Goal: Information Seeking & Learning: Learn about a topic

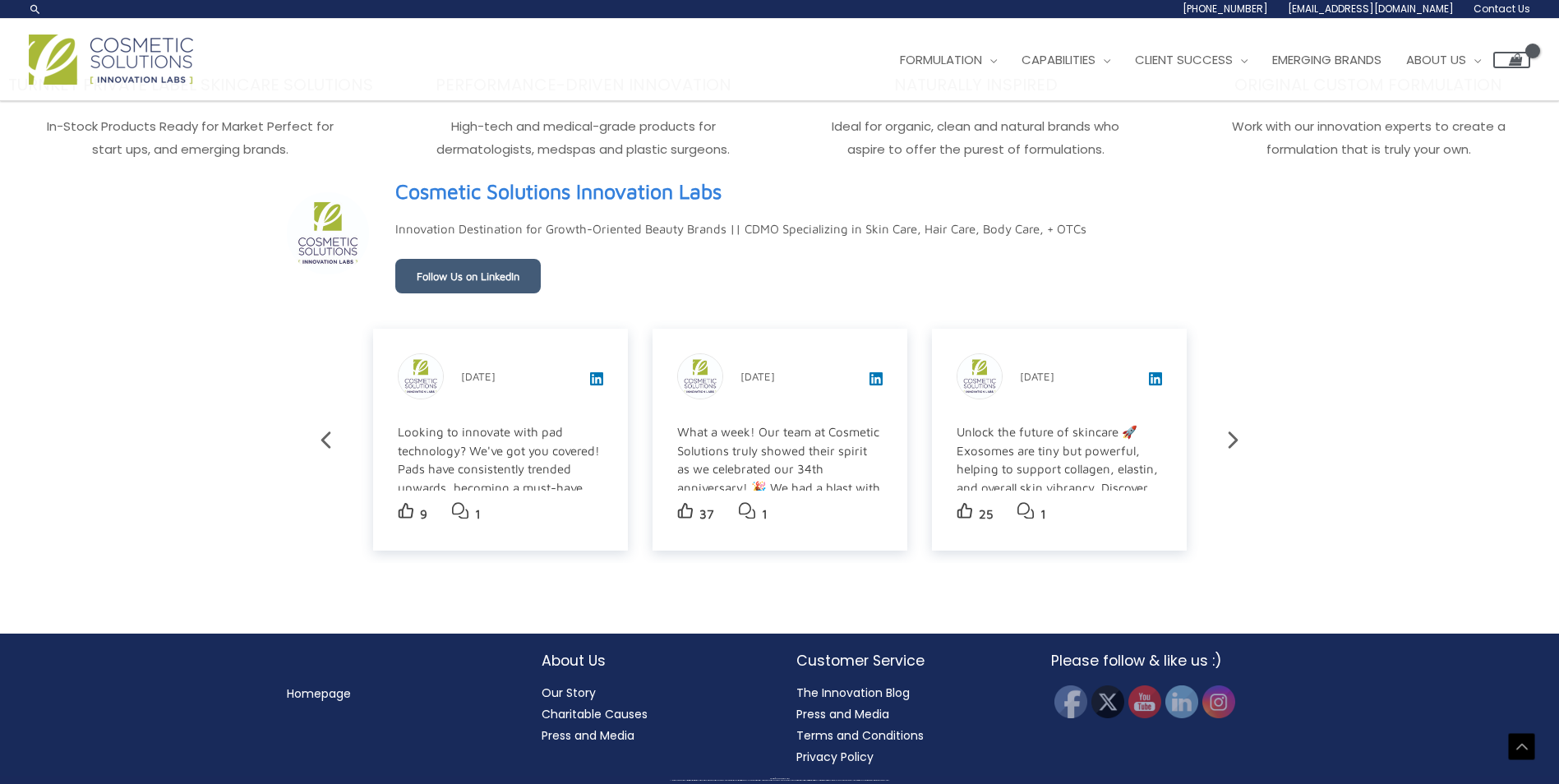
scroll to position [2870, 0]
click at [449, 271] on link "Follow Us on LinkedIn" at bounding box center [468, 276] width 146 height 34
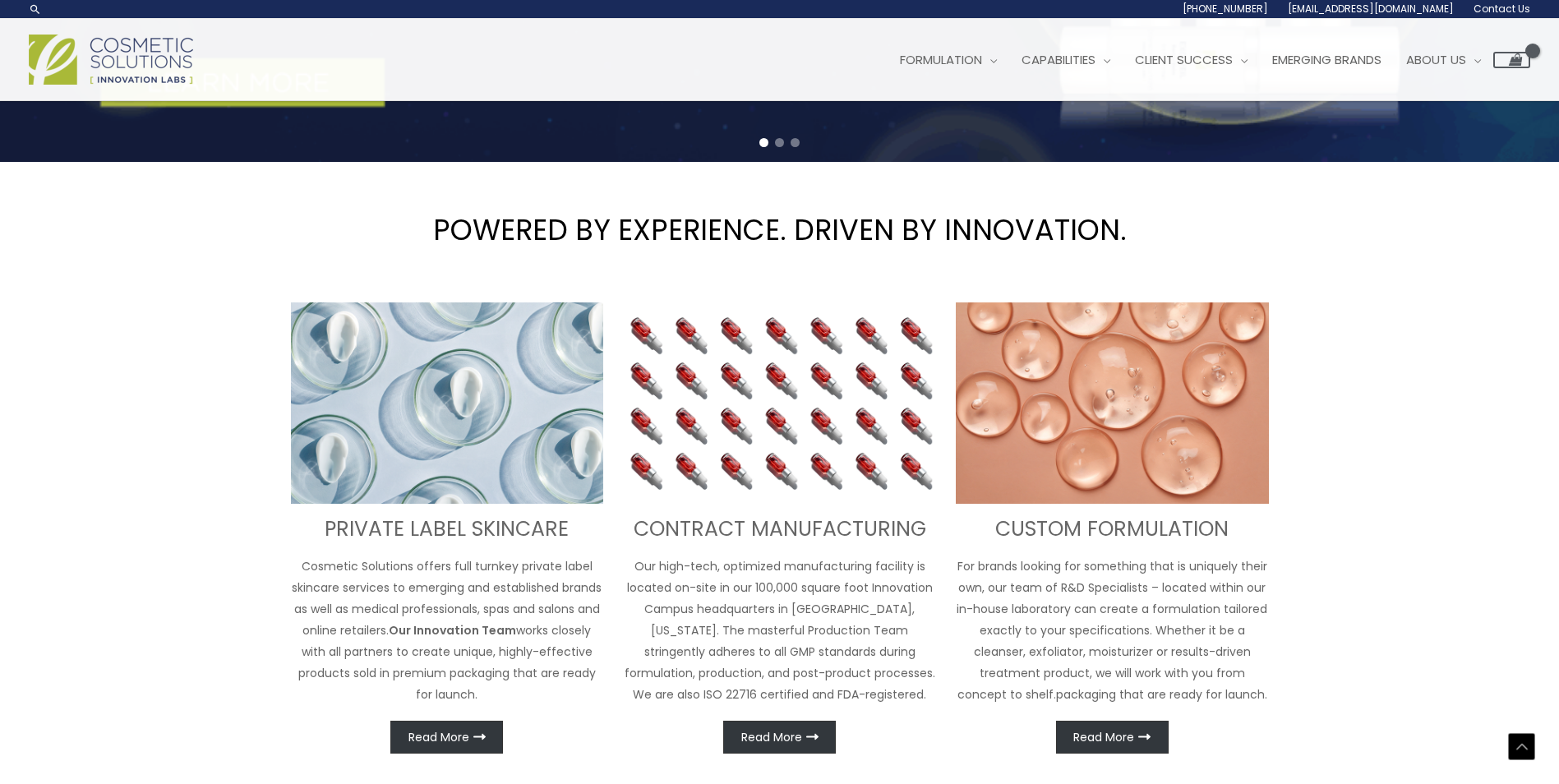
scroll to position [0, 0]
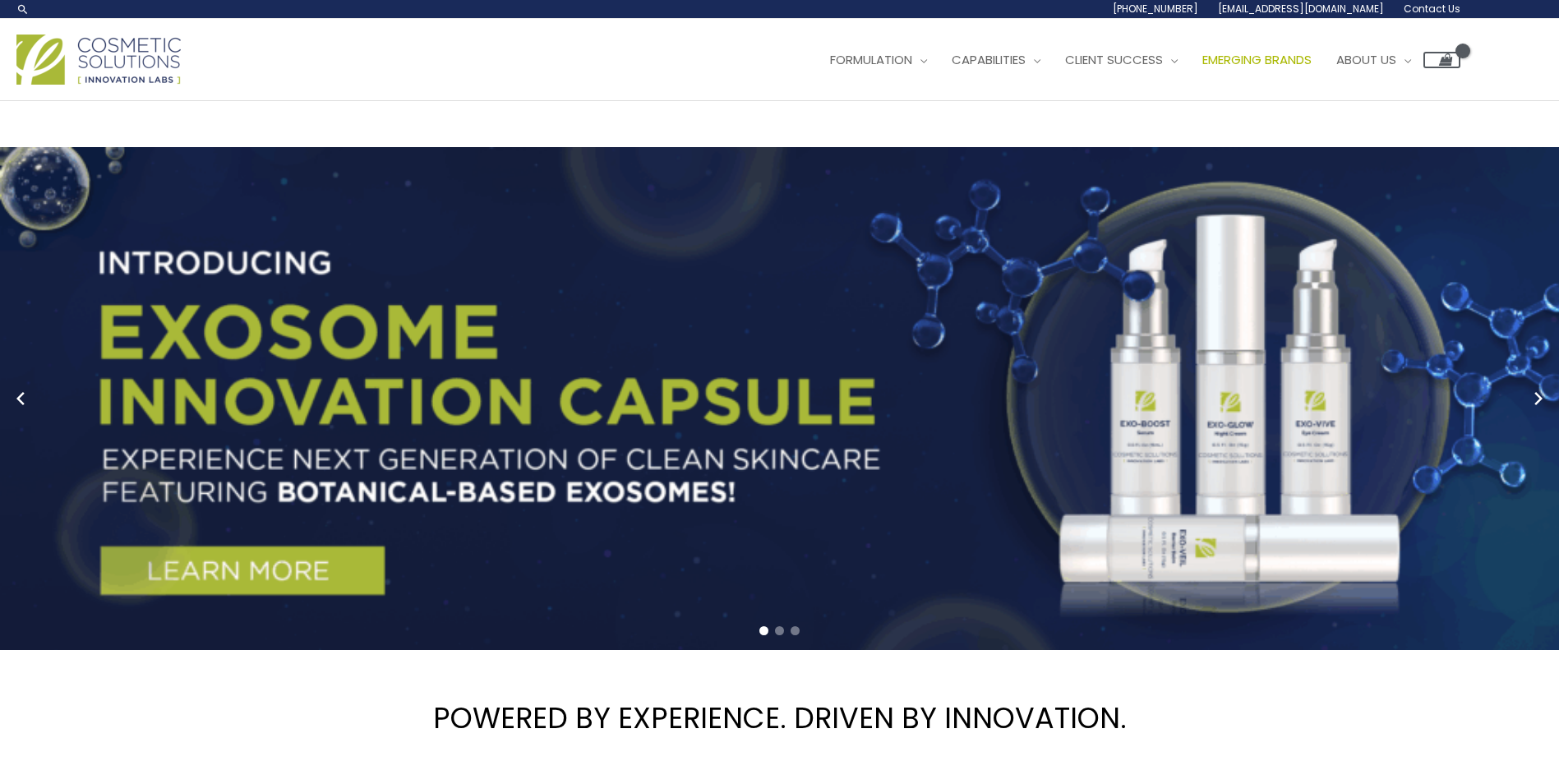
click at [1311, 51] on span "Emerging Brands" at bounding box center [1256, 60] width 109 height 17
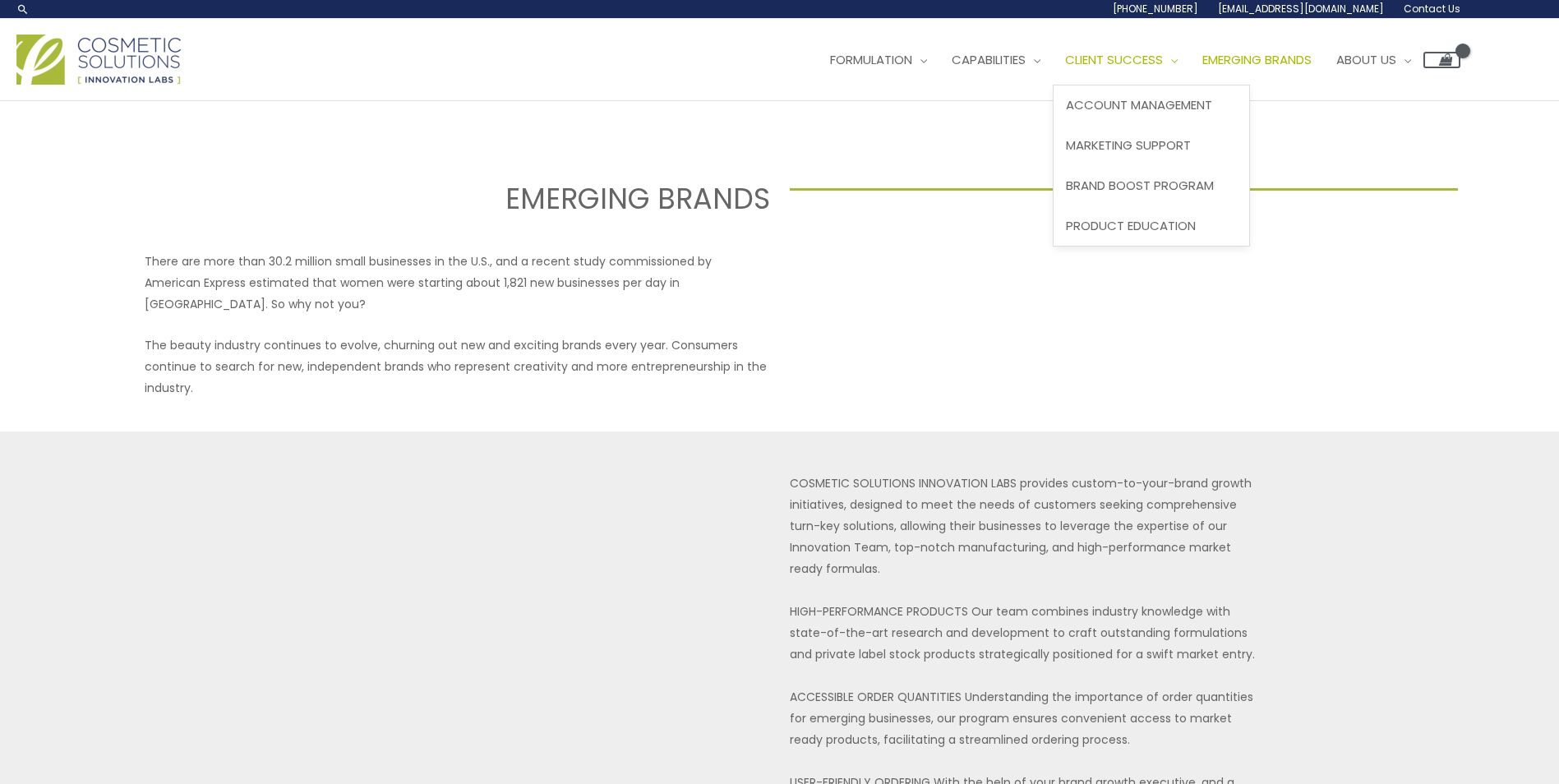
click at [1144, 60] on span "Client Success" at bounding box center [1113, 60] width 98 height 17
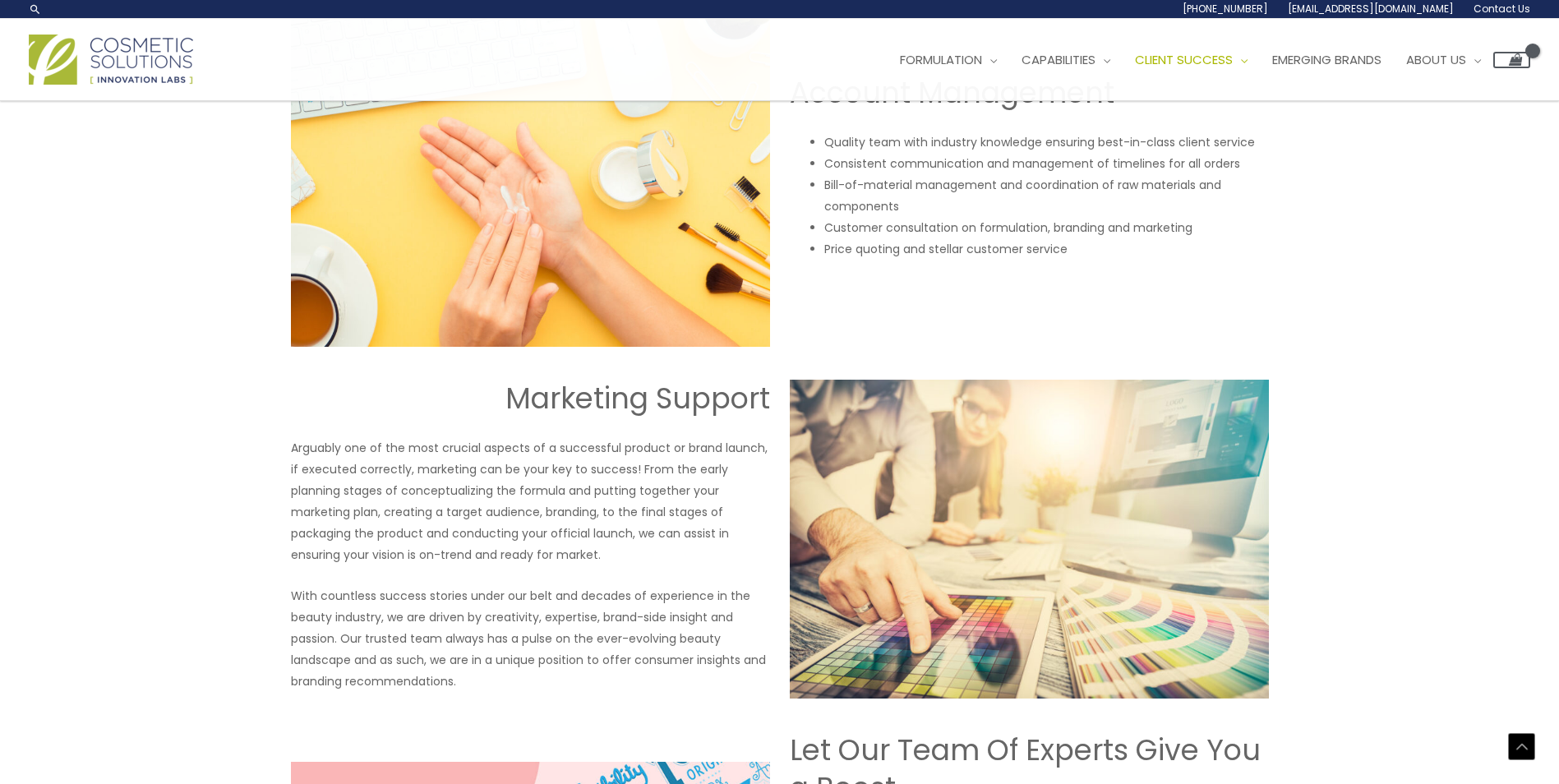
scroll to position [986, 0]
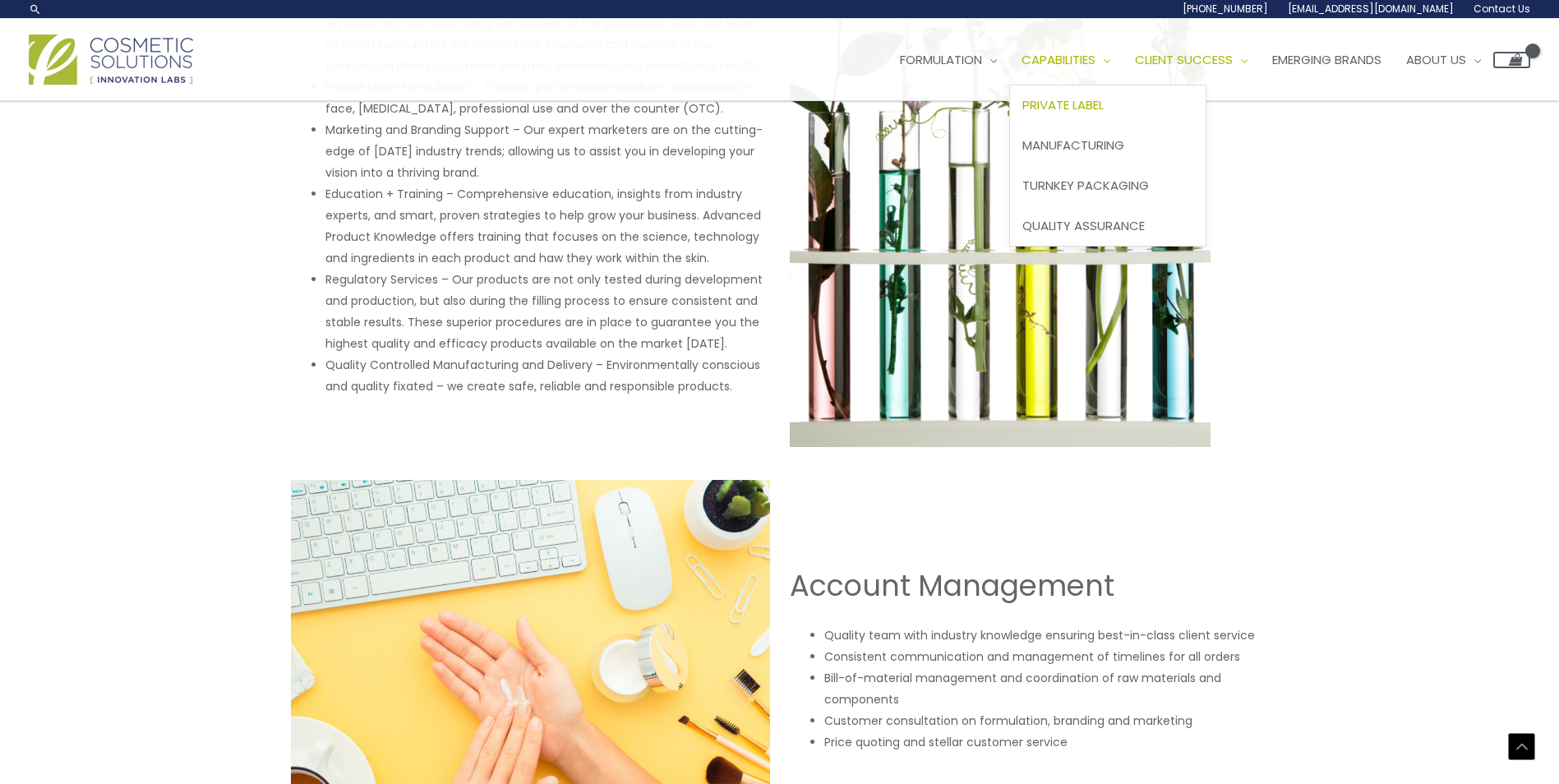
click at [1103, 100] on span "Private Label" at bounding box center [1063, 104] width 81 height 17
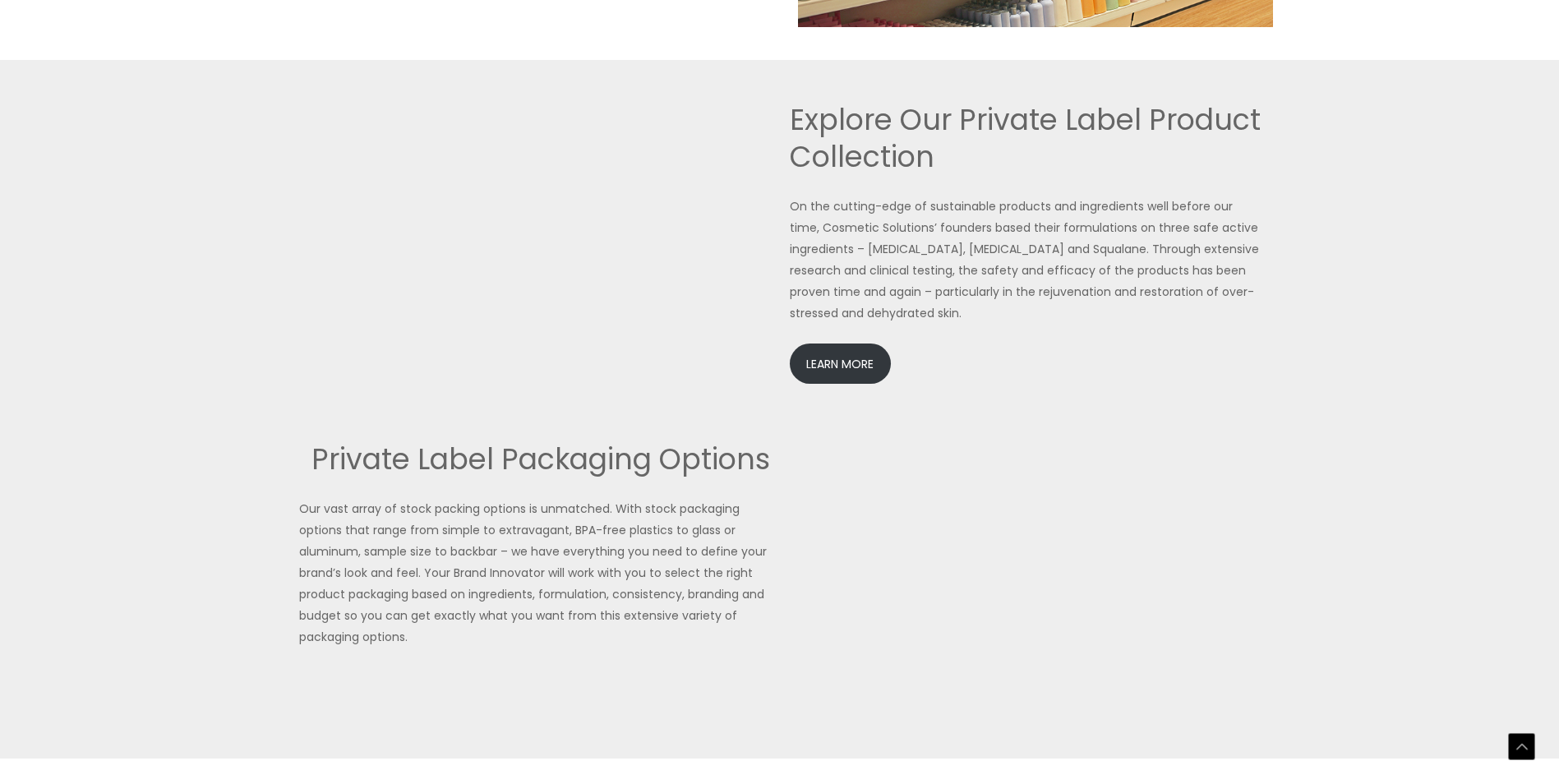
scroll to position [3532, 0]
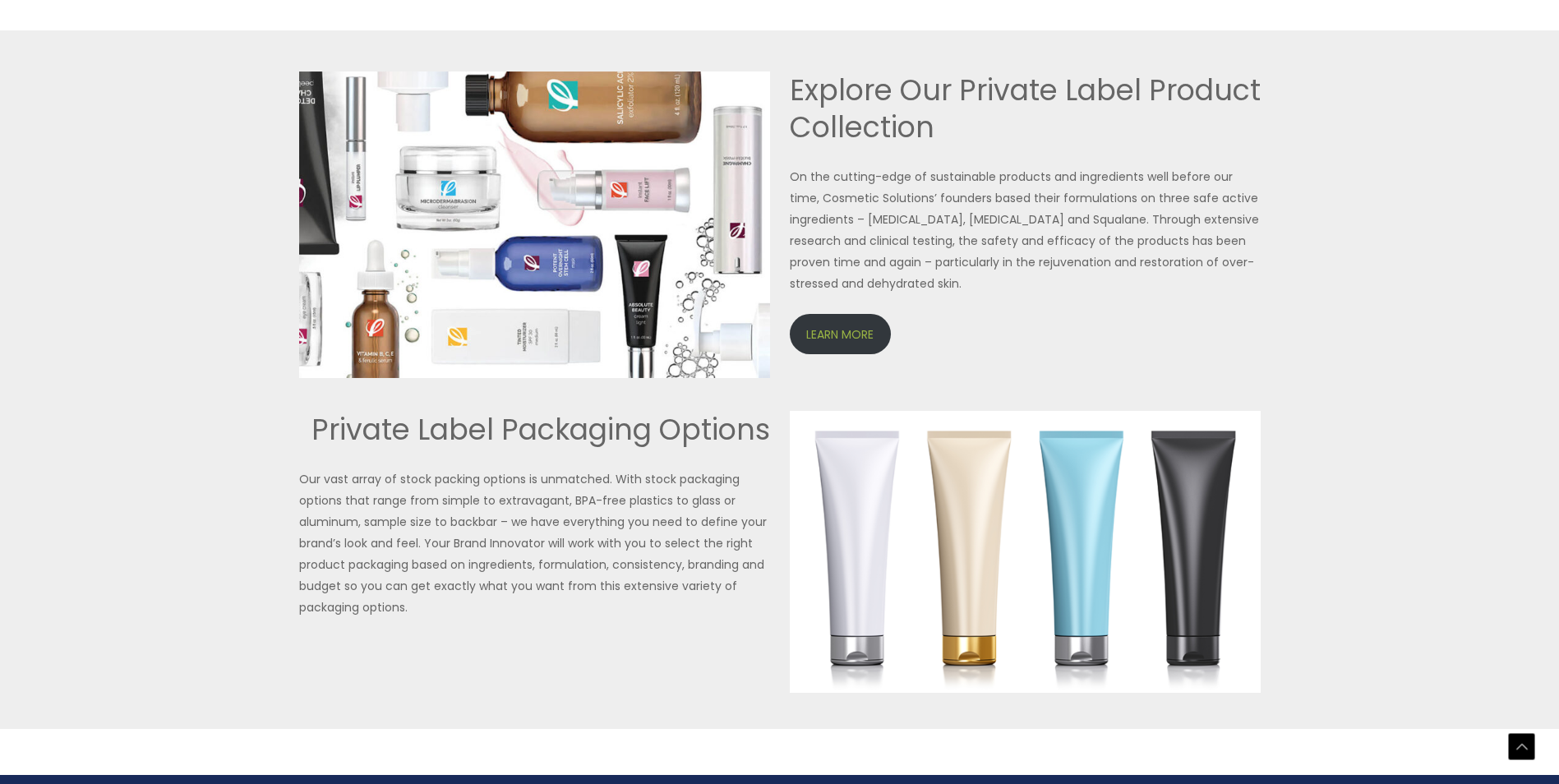
click at [843, 342] on link "LEARN MORE" at bounding box center [840, 333] width 101 height 41
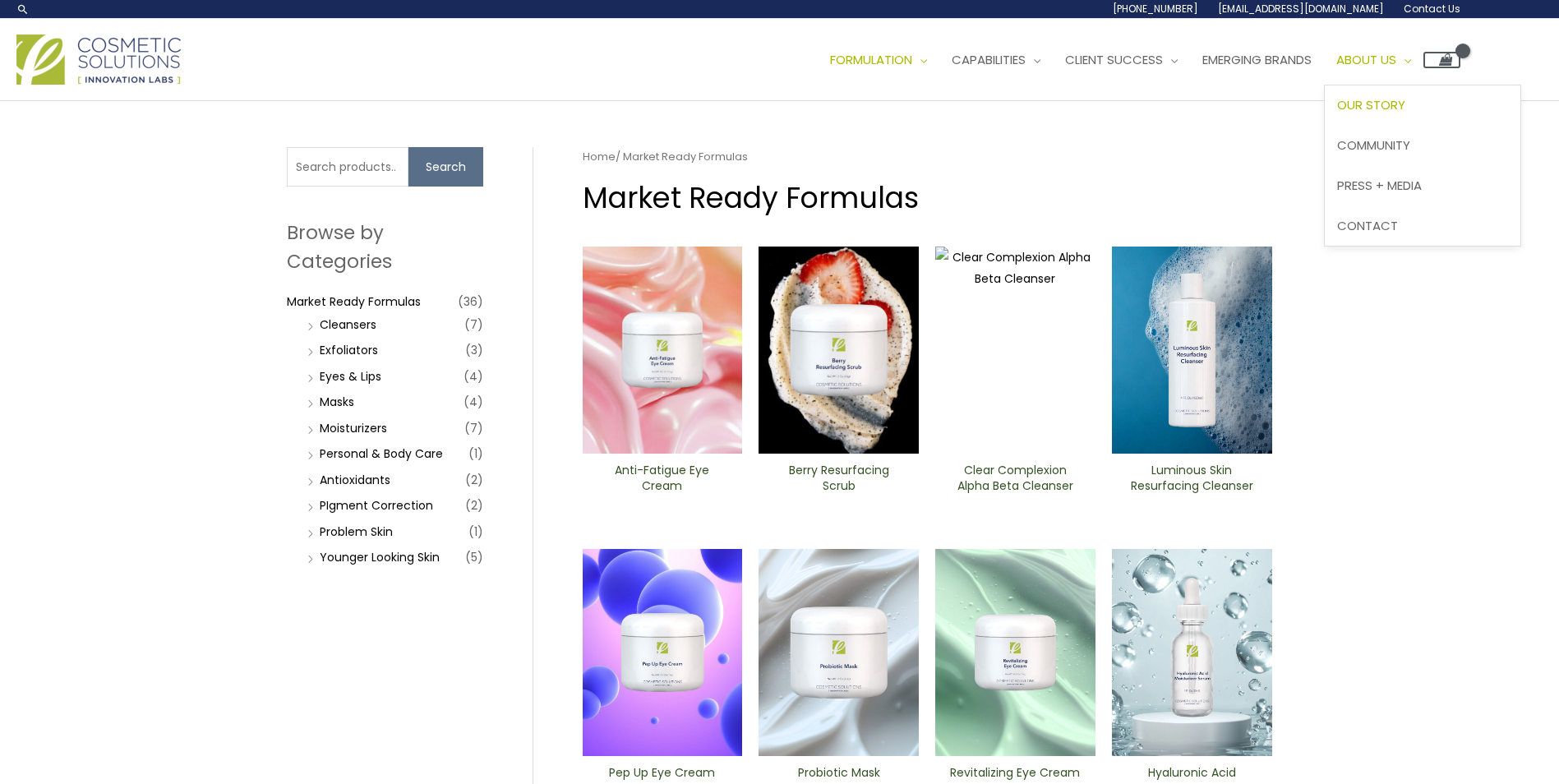
click at [1405, 102] on span "Our Story" at bounding box center [1371, 104] width 68 height 17
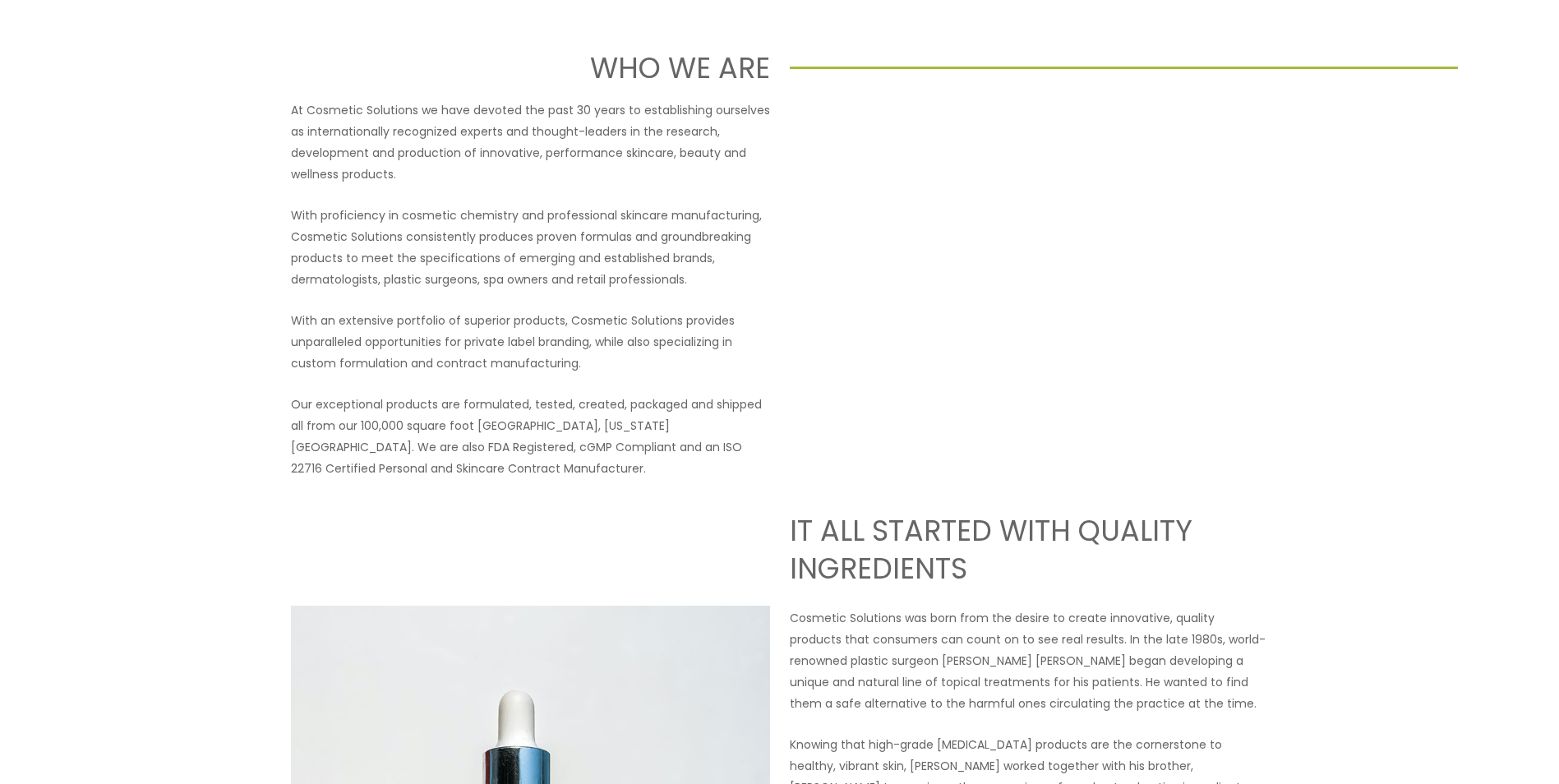
scroll to position [164, 0]
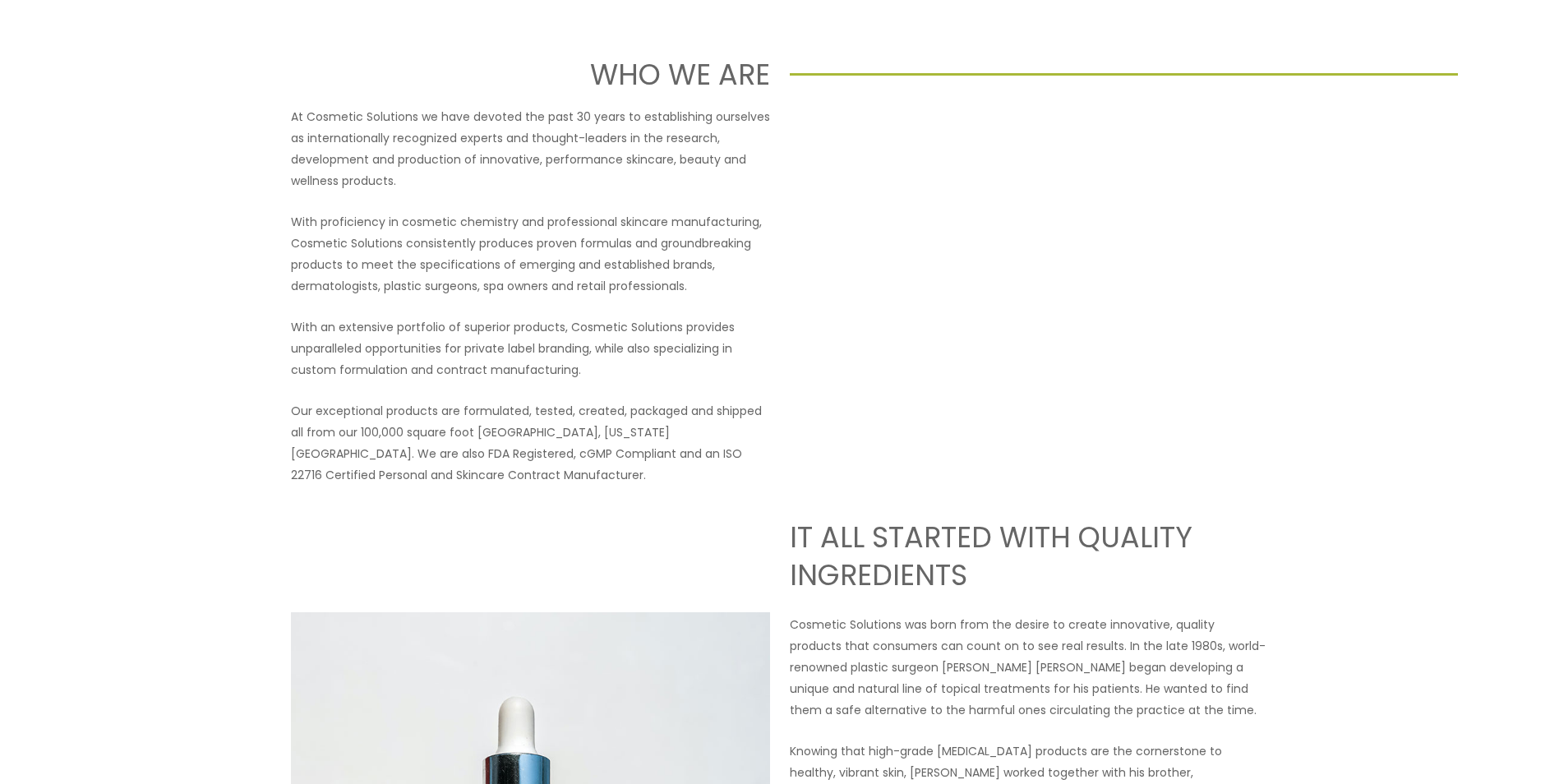
scroll to position [0, 0]
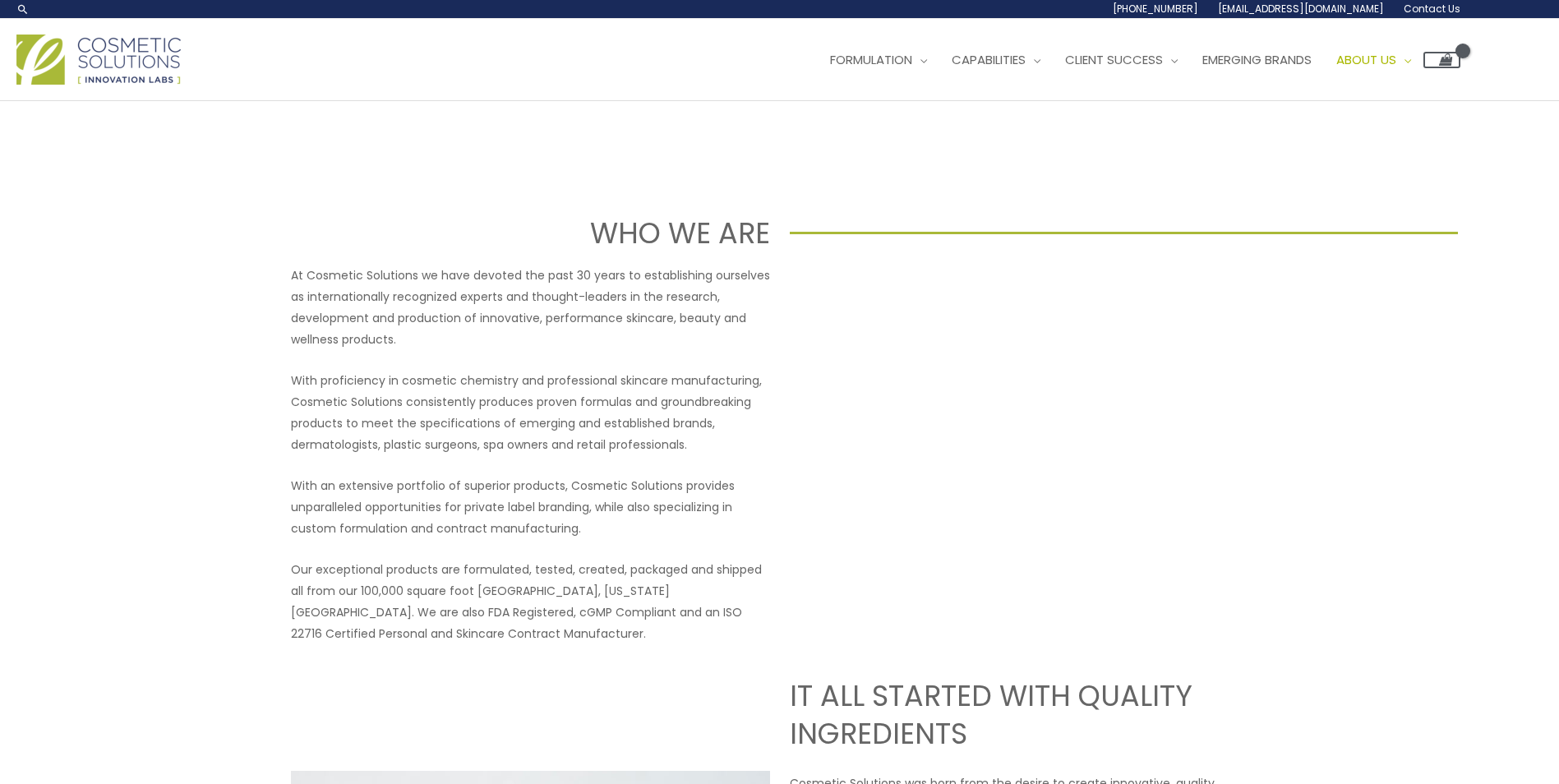
click at [152, 49] on img at bounding box center [98, 59] width 164 height 50
